Goal: Information Seeking & Learning: Learn about a topic

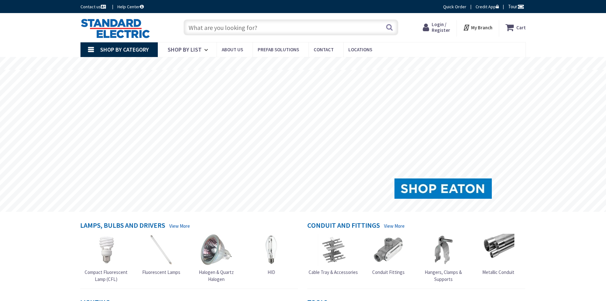
type input "[PERSON_NAME][GEOGRAPHIC_DATA]"
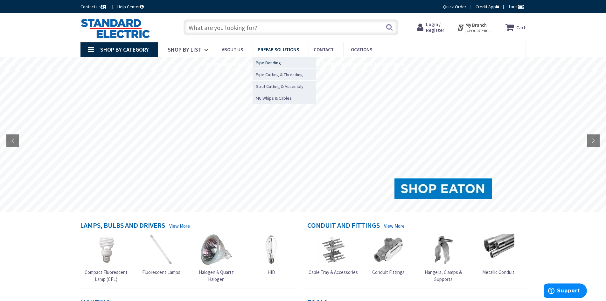
click at [272, 62] on span "Pipe Bending" at bounding box center [268, 62] width 25 height 6
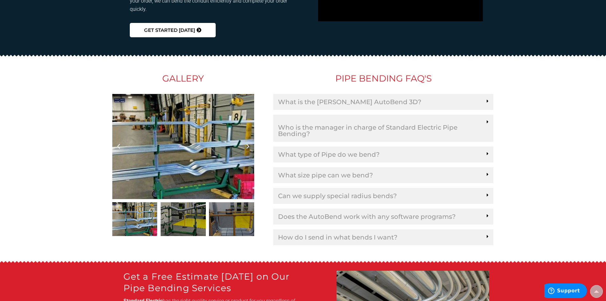
scroll to position [986, 0]
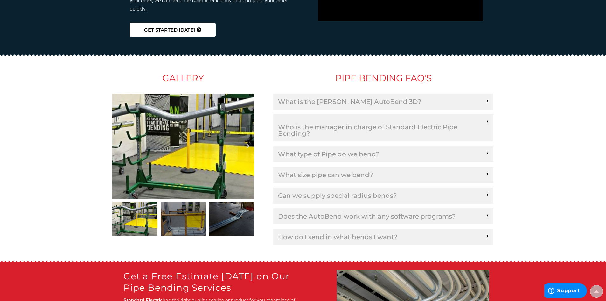
click at [310, 171] on link "What size pipe can we bend?" at bounding box center [325, 174] width 95 height 6
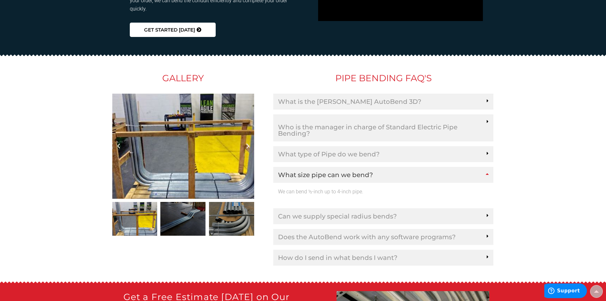
click at [311, 151] on link "What type of Pipe do we bend?" at bounding box center [328, 154] width 101 height 6
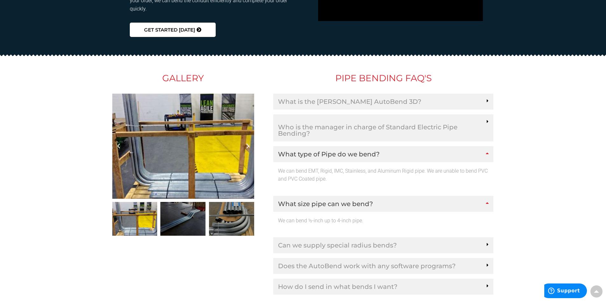
scroll to position [1018, 0]
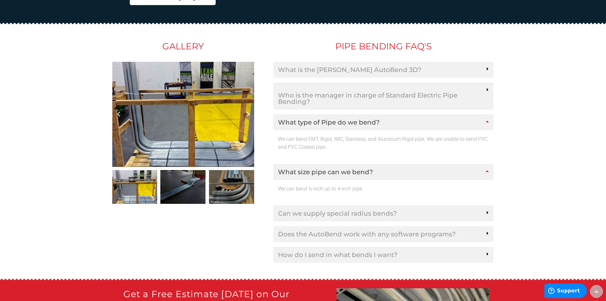
click at [285, 251] on link "How do I send in what bends I want?" at bounding box center [337, 254] width 119 height 6
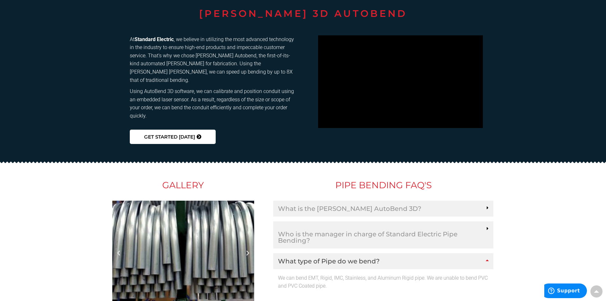
scroll to position [891, 0]
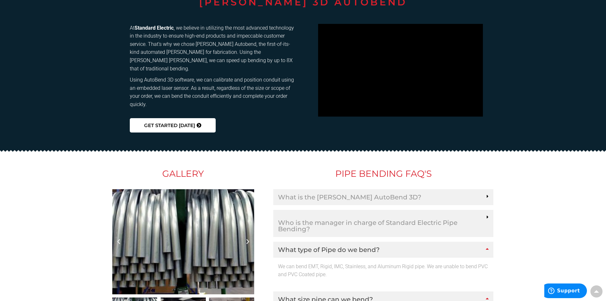
click at [312, 219] on link "Who is the manager in charge of Standard Electric Pipe Bending?" at bounding box center [383, 225] width 211 height 13
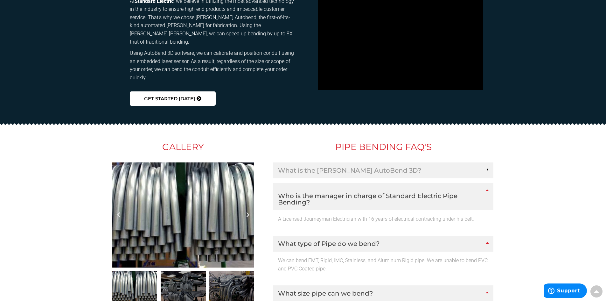
scroll to position [954, 0]
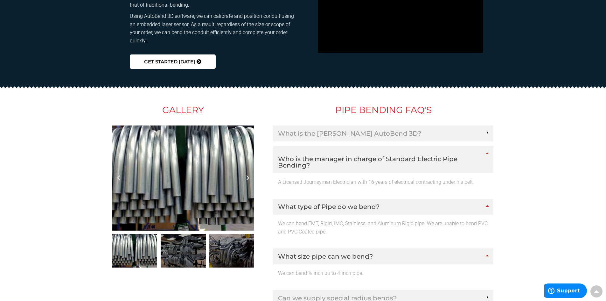
click at [323, 130] on link "What is the [PERSON_NAME] AutoBend 3D?" at bounding box center [349, 133] width 143 height 6
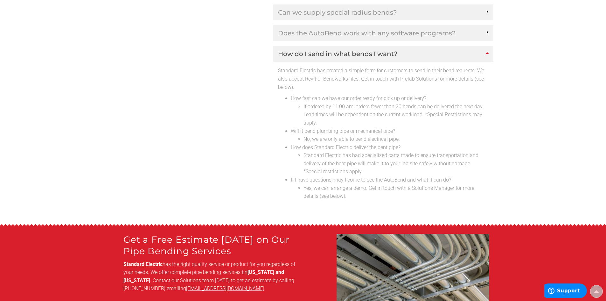
scroll to position [1272, 0]
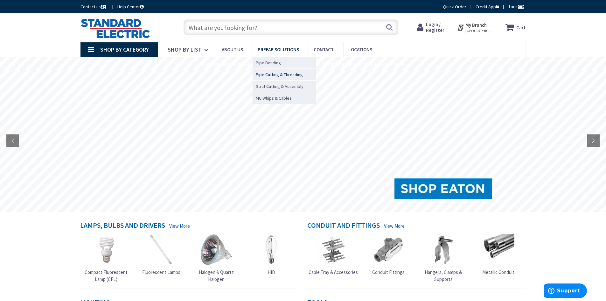
click at [274, 76] on span "Pipe Cutting & Threading" at bounding box center [279, 74] width 47 height 6
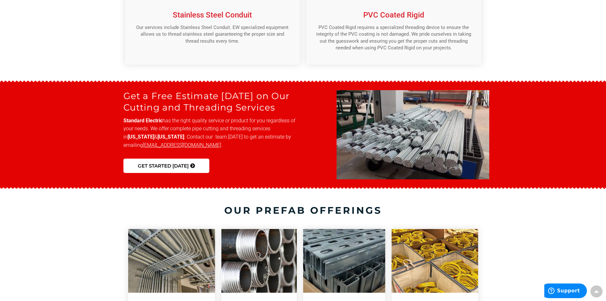
scroll to position [600, 0]
